Goal: Find specific page/section: Find specific page/section

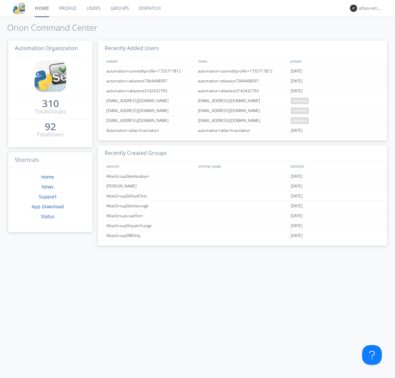
click at [149, 8] on link "Dispatch" at bounding box center [150, 8] width 32 height 16
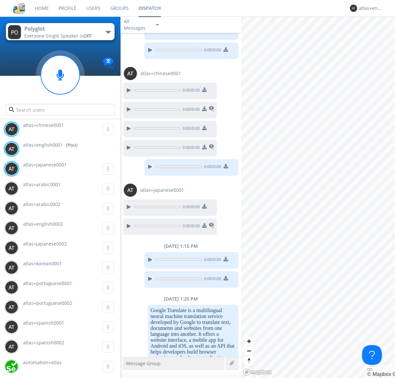
scroll to position [338, 0]
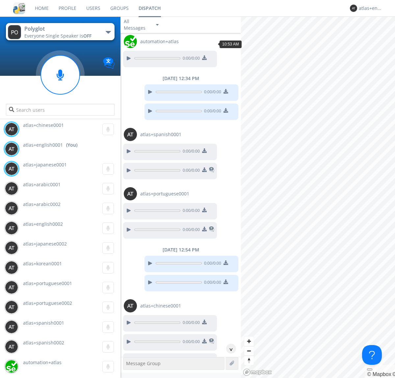
scroll to position [754, 0]
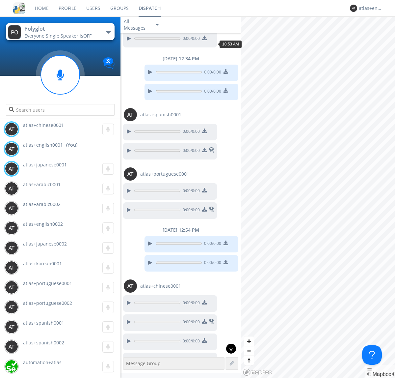
click at [229, 349] on div "^" at bounding box center [231, 349] width 10 height 10
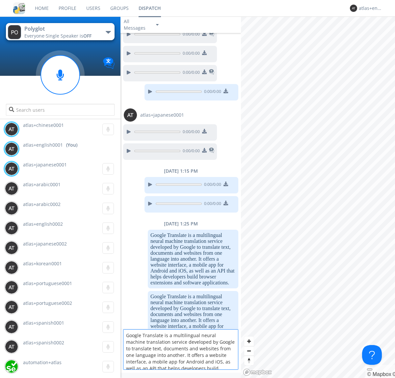
scroll to position [9, 0]
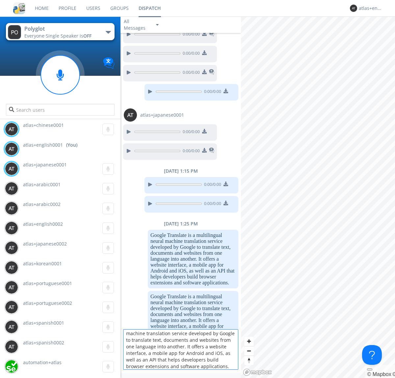
type textarea "Google Translate is a multilingual neural machine translation service developed…"
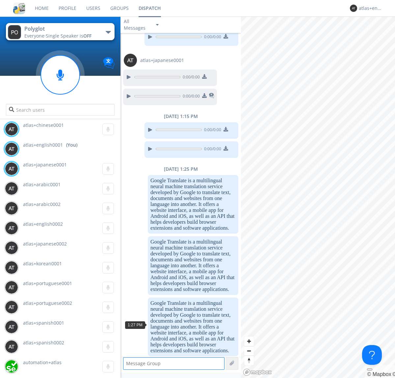
scroll to position [1103, 0]
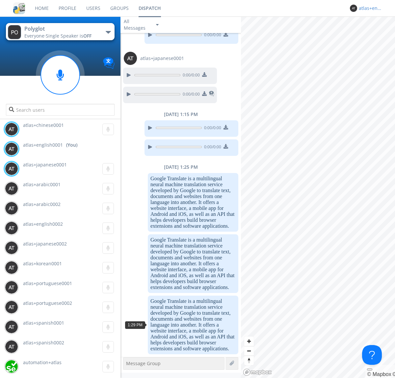
click at [370, 8] on div "atlas+english0001" at bounding box center [371, 8] width 25 height 7
